Goal: Task Accomplishment & Management: Complete application form

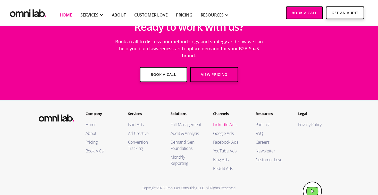
scroll to position [1883, 0]
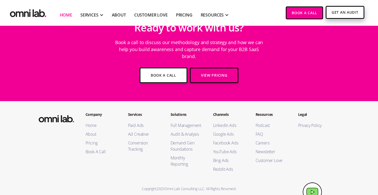
click at [337, 13] on link "Get An Audit" at bounding box center [345, 12] width 38 height 13
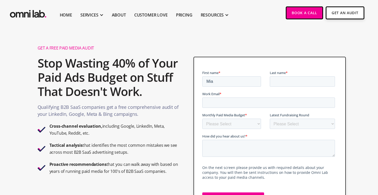
type input "Mia"
type input "[PERSON_NAME]"
type input "[EMAIL_ADDRESS][DOMAIN_NAME]"
select select "10000-25000"
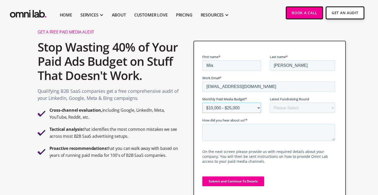
scroll to position [23, 0]
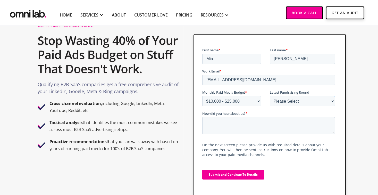
select select "series_a"
click at [246, 127] on textarea "How did you hear about us? *" at bounding box center [268, 125] width 133 height 17
type textarea "W"
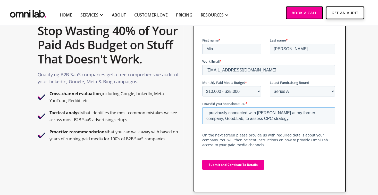
scroll to position [64, 0]
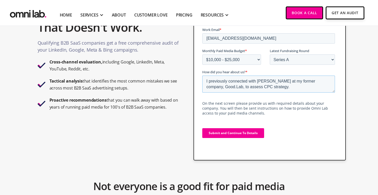
type textarea "I previously connected with [PERSON_NAME] at my former company, Good.Lab, to as…"
click at [238, 133] on input "Submit and Continue To Details" at bounding box center [233, 133] width 62 height 10
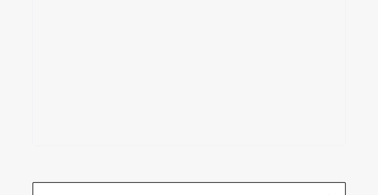
scroll to position [133, 0]
